Goal: Task Accomplishment & Management: Manage account settings

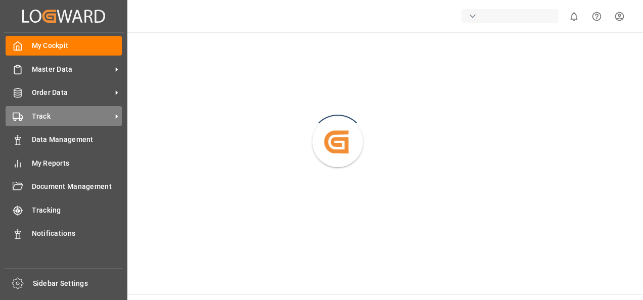
click at [54, 114] on span "Track" at bounding box center [72, 116] width 80 height 11
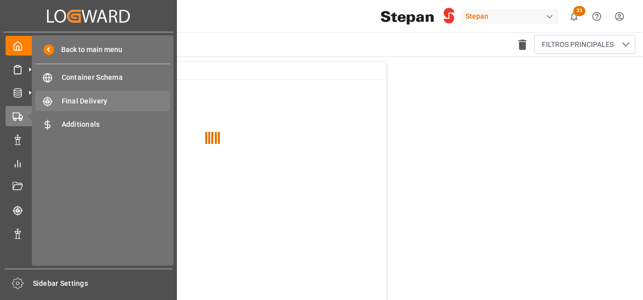
click at [87, 104] on span "Final Delivery" at bounding box center [116, 101] width 109 height 11
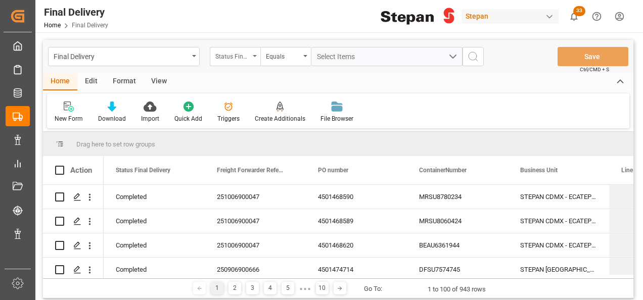
click at [250, 49] on div "Status Final Delivery" at bounding box center [235, 56] width 51 height 19
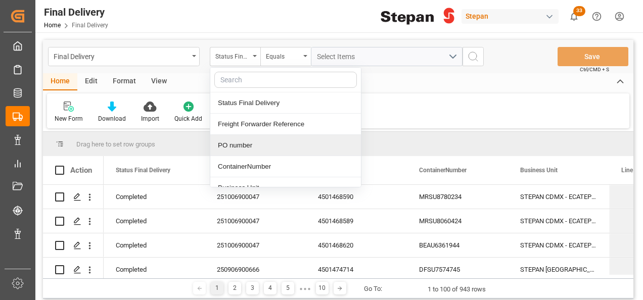
click at [248, 147] on div "PO number" at bounding box center [285, 145] width 151 height 21
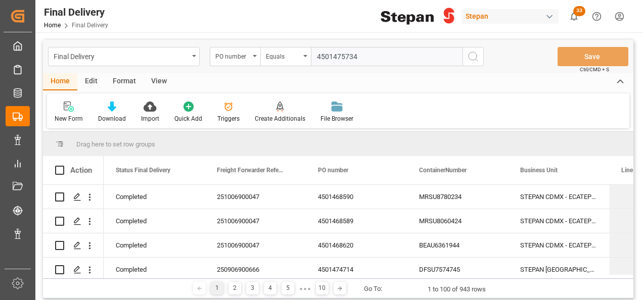
type input "4501475734"
click at [470, 58] on icon "search button" at bounding box center [473, 57] width 12 height 12
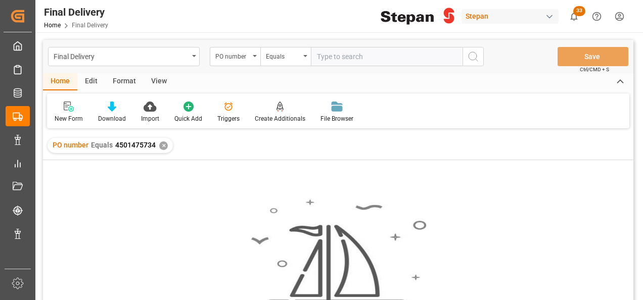
click at [165, 144] on div "✕" at bounding box center [163, 146] width 9 height 9
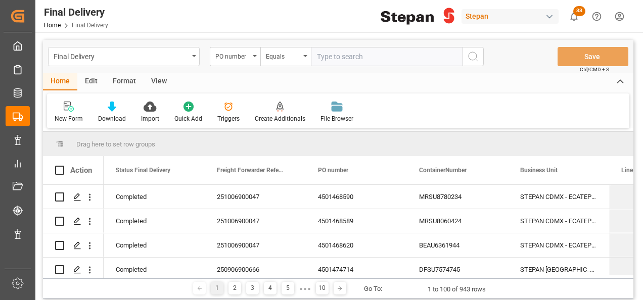
click at [326, 54] on input "text" at bounding box center [387, 56] width 152 height 19
paste input "4501475734"
click at [319, 54] on input "4501475734" at bounding box center [387, 56] width 152 height 19
type input "4501475734"
click at [475, 55] on icon "search button" at bounding box center [473, 57] width 12 height 12
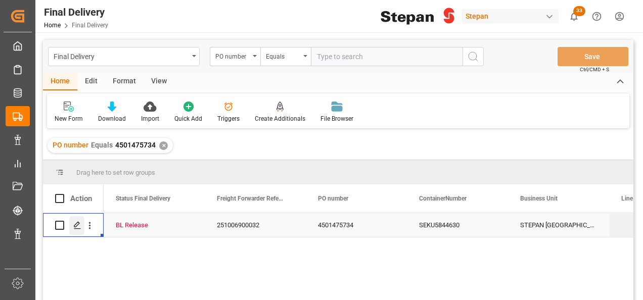
click at [77, 226] on icon "Press SPACE to select this row." at bounding box center [77, 225] width 8 height 8
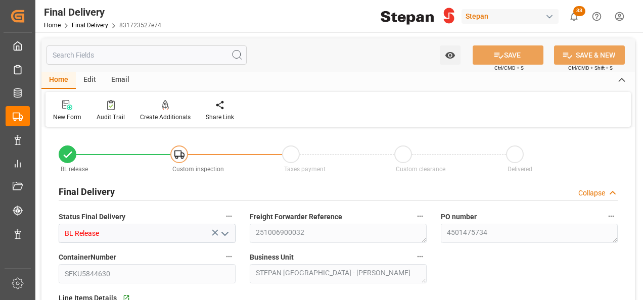
type input "[DATE]"
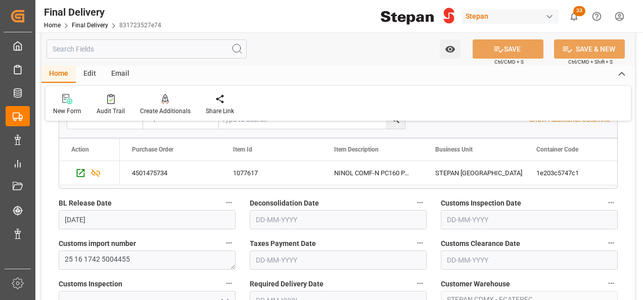
scroll to position [253, 0]
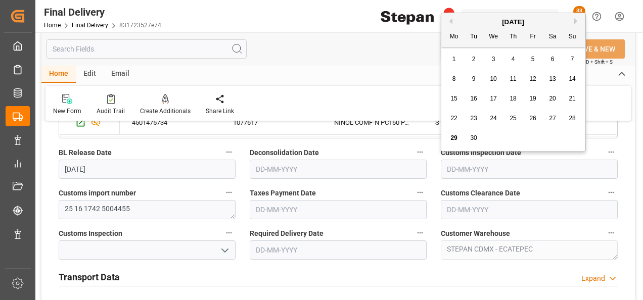
click at [481, 170] on input "text" at bounding box center [529, 169] width 177 height 19
click at [467, 15] on div "[DATE] Mo Tu We Th Fr Sa Su" at bounding box center [513, 30] width 144 height 34
drag, startPoint x: 551, startPoint y: 120, endPoint x: 559, endPoint y: 118, distance: 8.2
click at [551, 120] on span "27" at bounding box center [552, 118] width 7 height 7
type input "[DATE]"
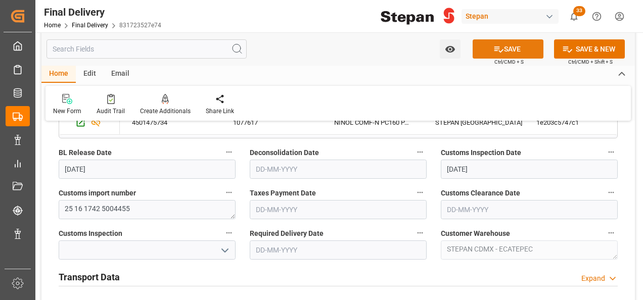
click at [515, 50] on button "SAVE" at bounding box center [508, 48] width 71 height 19
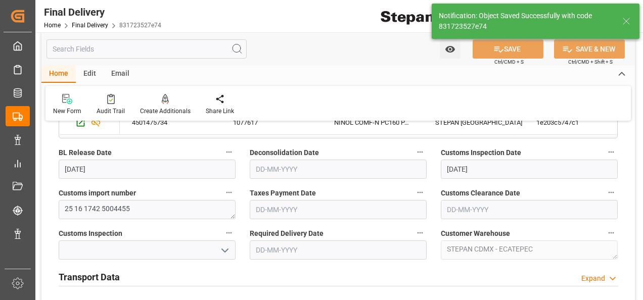
type input "In inspection"
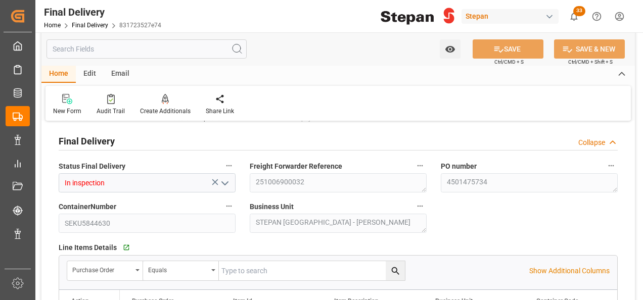
scroll to position [0, 0]
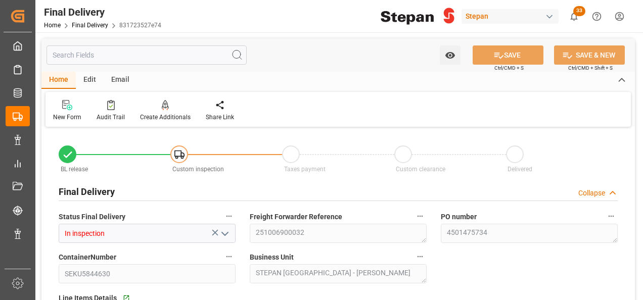
click at [84, 21] on div "Home Final Delivery 831723527e74" at bounding box center [102, 25] width 117 height 11
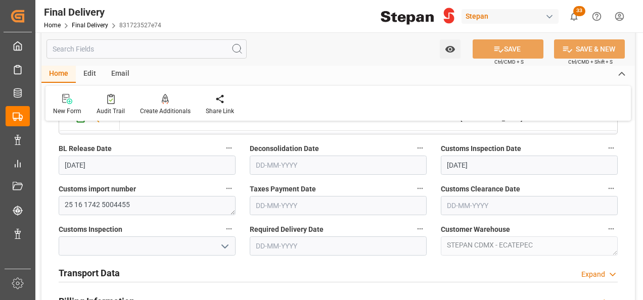
scroll to position [253, 0]
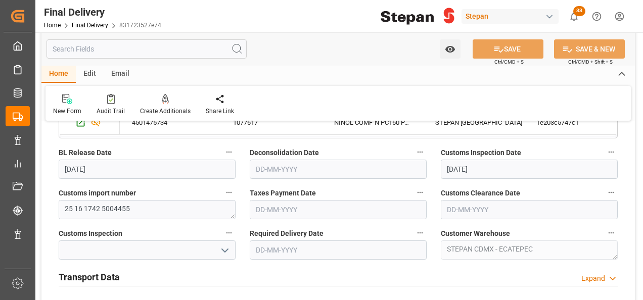
click at [101, 278] on h2 "Transport Data" at bounding box center [89, 277] width 61 height 14
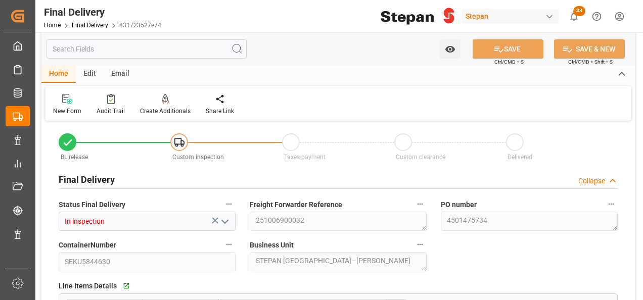
scroll to position [0, 0]
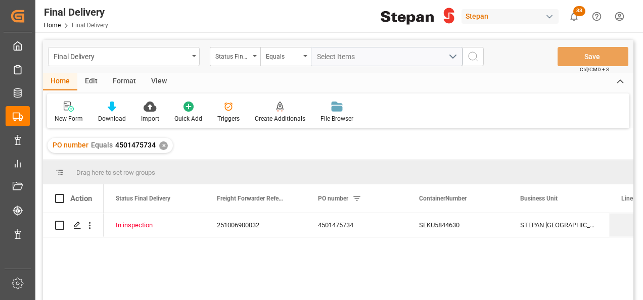
click at [161, 144] on div "✕" at bounding box center [163, 146] width 9 height 9
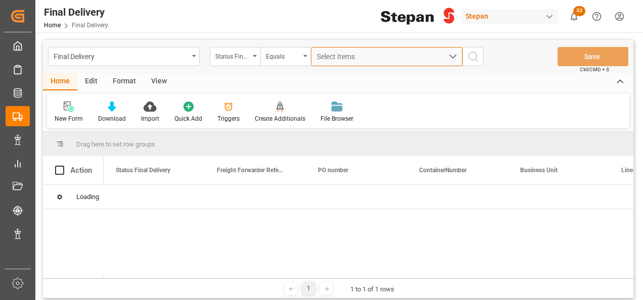
click at [328, 57] on span "Select Items" at bounding box center [338, 57] width 43 height 8
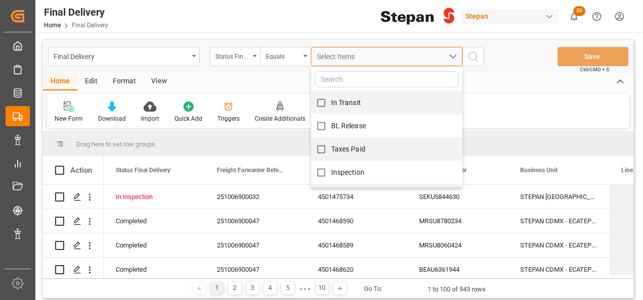
click at [453, 54] on button "Select Items" at bounding box center [387, 56] width 152 height 19
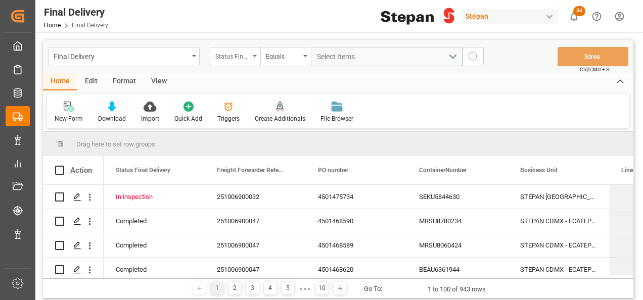
click at [254, 56] on icon "open menu" at bounding box center [255, 56] width 4 height 2
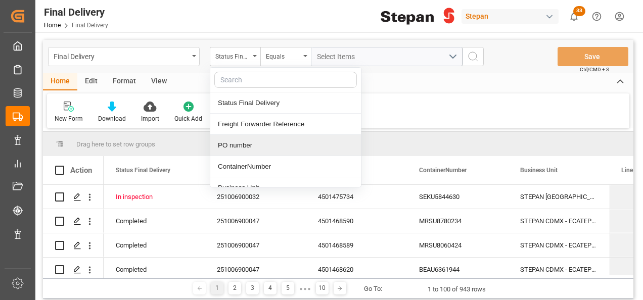
click at [233, 152] on div "PO number" at bounding box center [285, 145] width 151 height 21
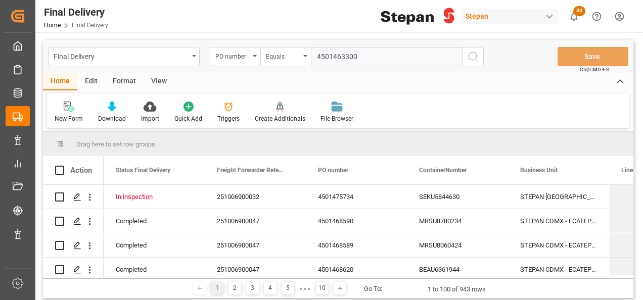
drag, startPoint x: 315, startPoint y: 51, endPoint x: 376, endPoint y: 52, distance: 60.7
click at [316, 52] on input "4501463300" at bounding box center [387, 56] width 152 height 19
type input "4501463300"
click at [468, 59] on icon "search button" at bounding box center [473, 57] width 12 height 12
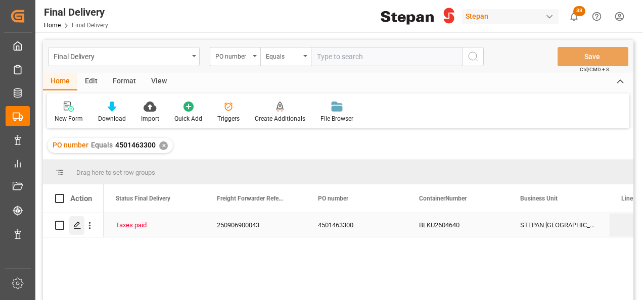
click at [74, 227] on icon "Press SPACE to select this row." at bounding box center [77, 225] width 8 height 8
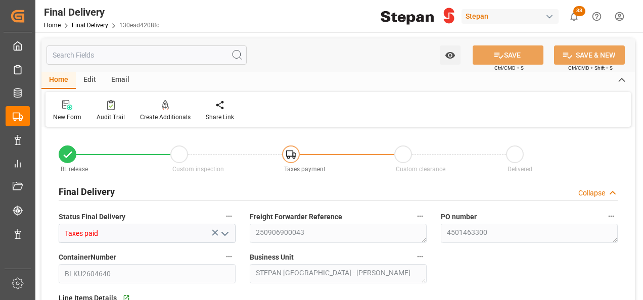
type input "[DATE]"
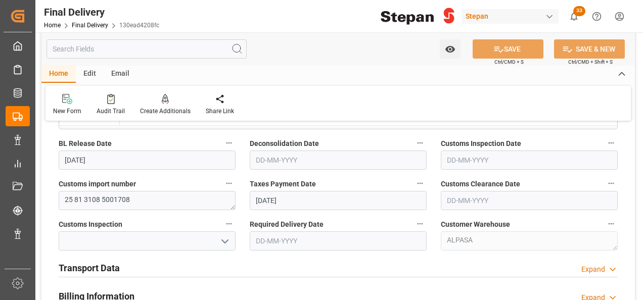
scroll to position [253, 0]
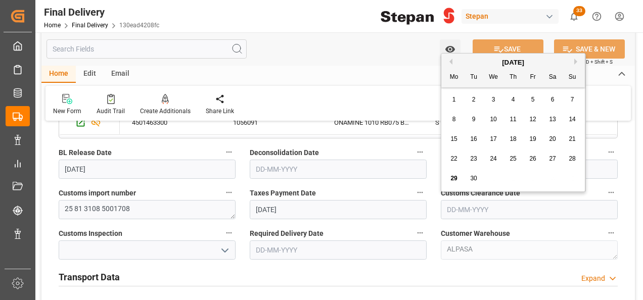
click at [478, 203] on input "text" at bounding box center [529, 209] width 177 height 19
click at [467, 54] on div "[DATE] Mo Tu We Th Fr Sa Su" at bounding box center [513, 71] width 144 height 34
click at [552, 156] on span "27" at bounding box center [552, 158] width 7 height 7
type input "[DATE]"
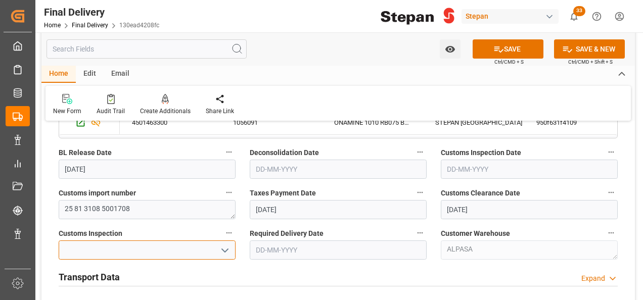
click at [164, 257] on input at bounding box center [147, 250] width 177 height 19
click at [225, 245] on icon "open menu" at bounding box center [225, 251] width 12 height 12
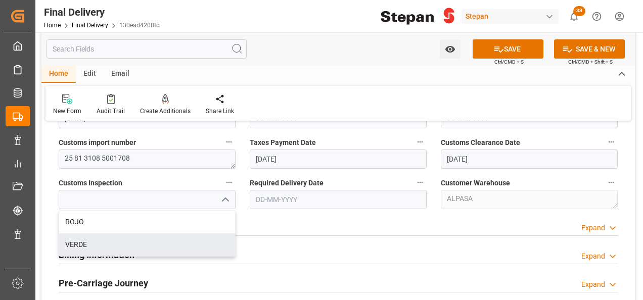
click at [66, 242] on div "VERDE" at bounding box center [147, 244] width 176 height 23
type input "VERDE"
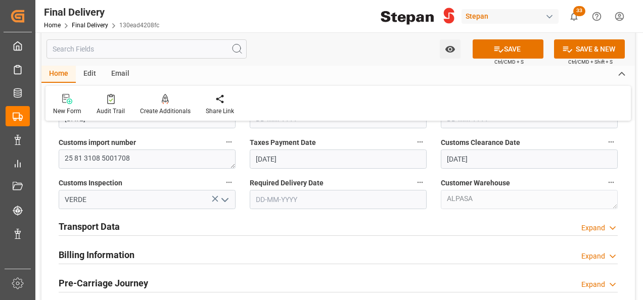
click at [338, 216] on div "Transport Data Expand" at bounding box center [338, 225] width 559 height 19
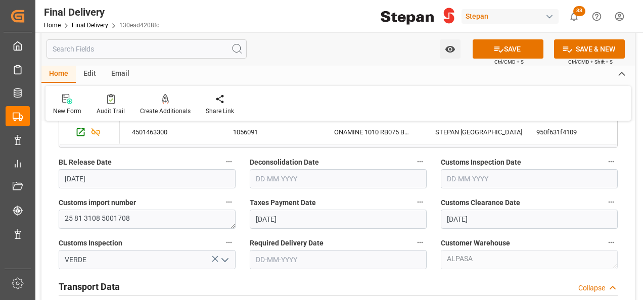
scroll to position [253, 0]
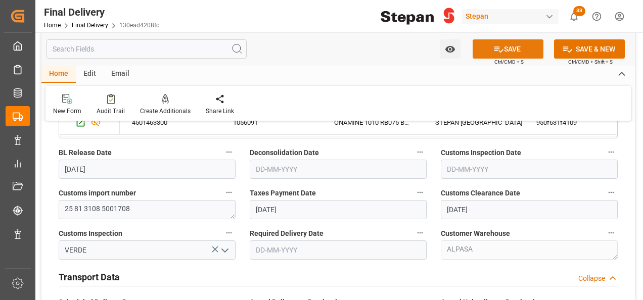
click at [510, 49] on button "SAVE" at bounding box center [508, 48] width 71 height 19
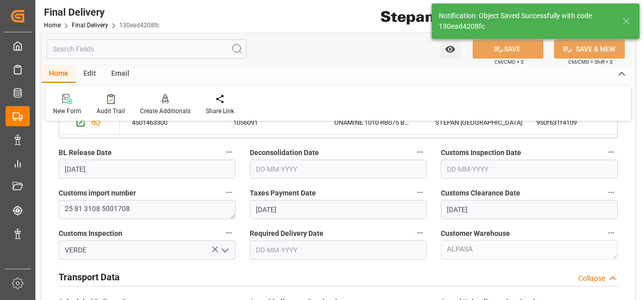
type input "Custom Clearance"
